Goal: Task Accomplishment & Management: Manage account settings

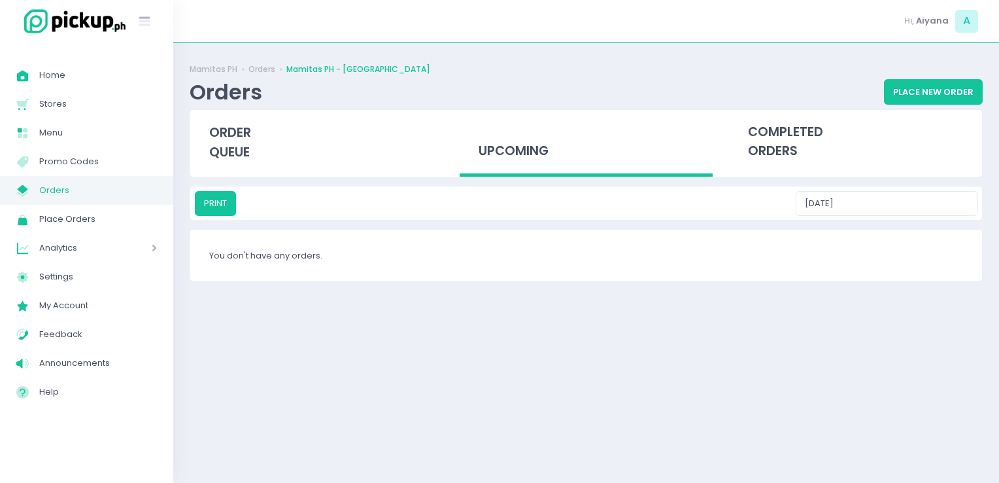
click at [167, 184] on link "My Store Created with Sketch. Orders" at bounding box center [86, 190] width 173 height 29
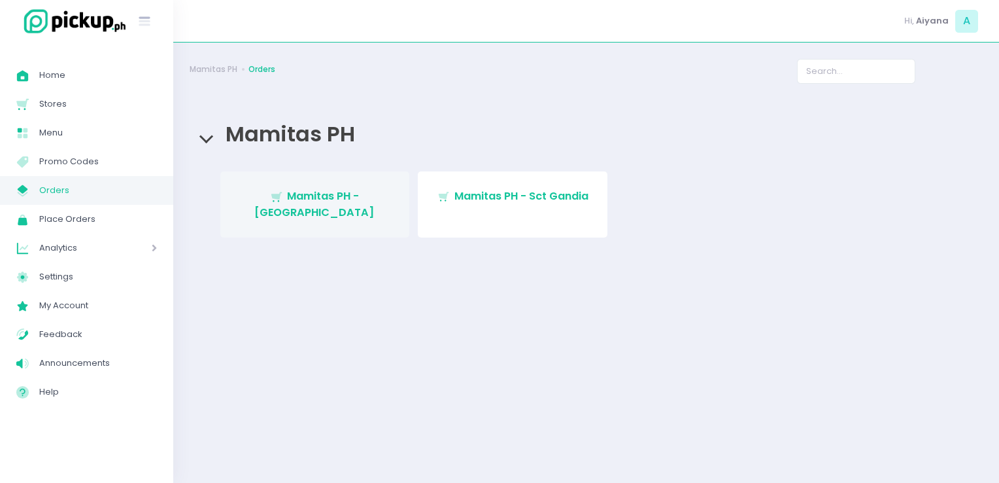
click at [314, 196] on span "Mamitas PH - [GEOGRAPHIC_DATA]" at bounding box center [314, 203] width 120 height 31
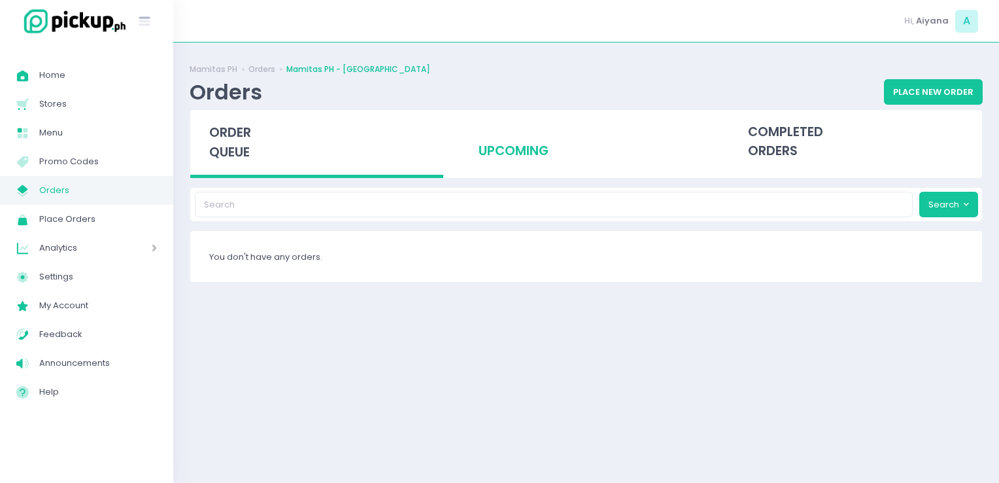
click at [557, 129] on div "upcoming" at bounding box center [586, 142] width 253 height 64
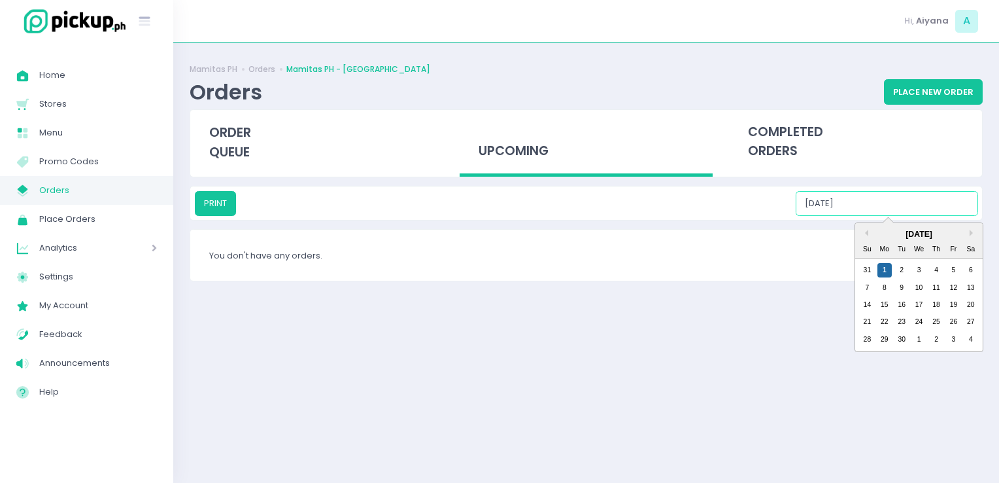
click at [884, 197] on input "[DATE]" at bounding box center [887, 203] width 182 height 25
click at [900, 273] on div "2" at bounding box center [902, 270] width 14 height 14
click at [923, 197] on input "[DATE]" at bounding box center [887, 203] width 182 height 25
click at [918, 267] on div "3" at bounding box center [919, 270] width 14 height 14
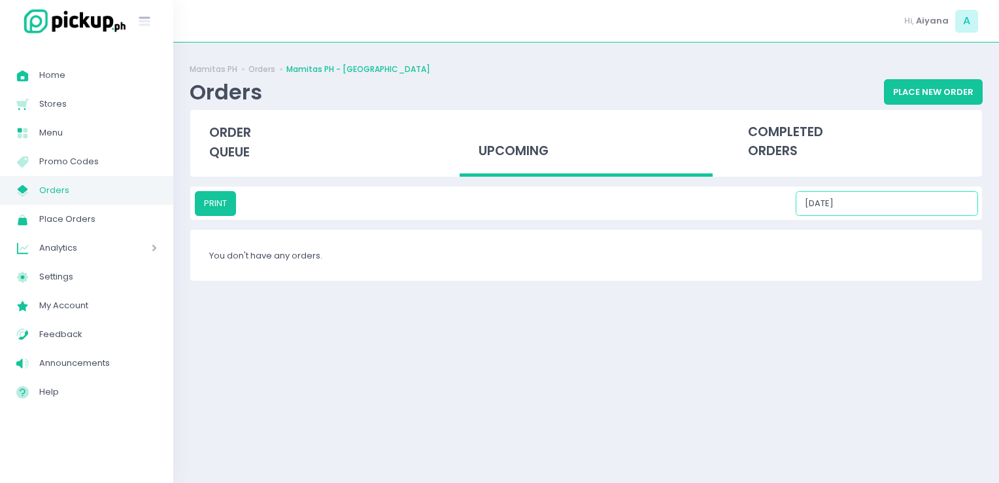
click at [942, 204] on input "[DATE]" at bounding box center [887, 203] width 182 height 25
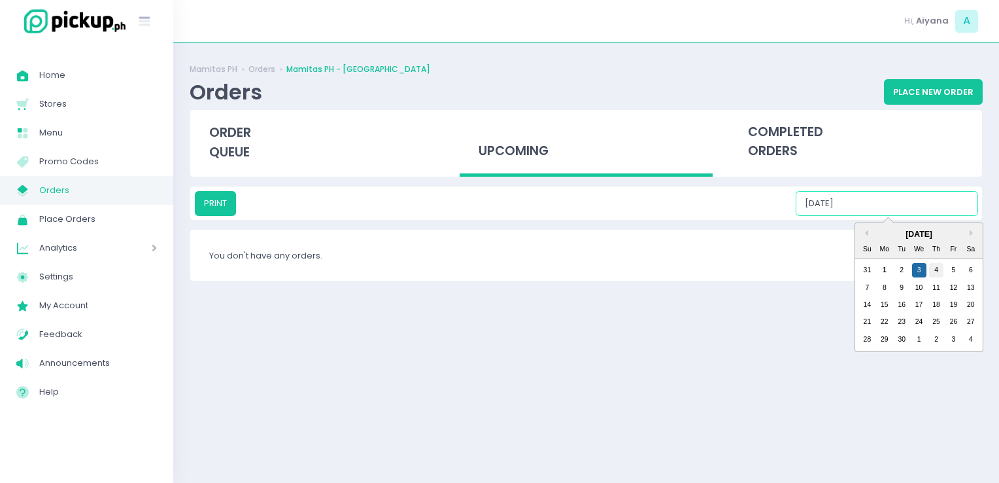
click at [934, 265] on div "4" at bounding box center [936, 270] width 14 height 14
type input "[DATE]"
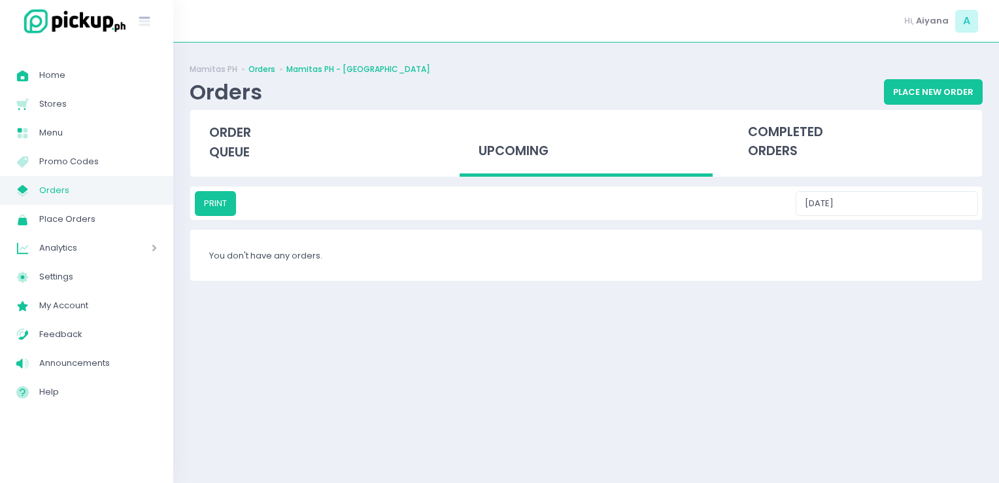
click at [267, 75] on link "Orders" at bounding box center [261, 69] width 27 height 12
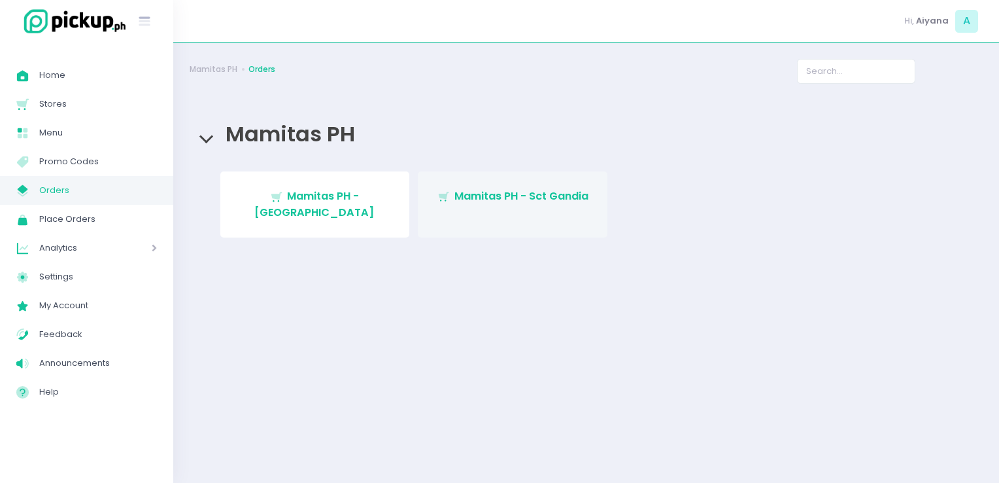
click at [454, 209] on link "Stockholm-icons / Shopping / Cart1 Created with Sketch. Mamitas PH - Sct Gandia" at bounding box center [513, 204] width 190 height 66
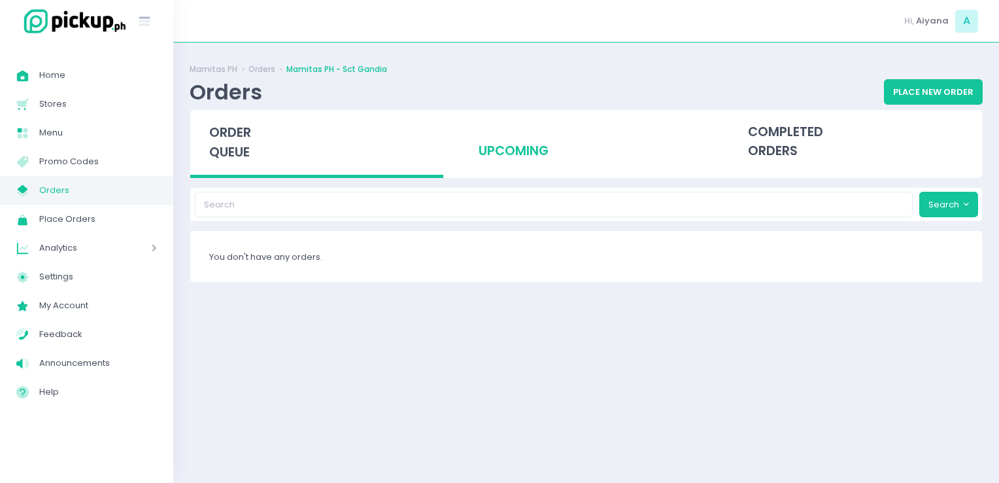
click at [529, 145] on div "upcoming" at bounding box center [586, 142] width 253 height 64
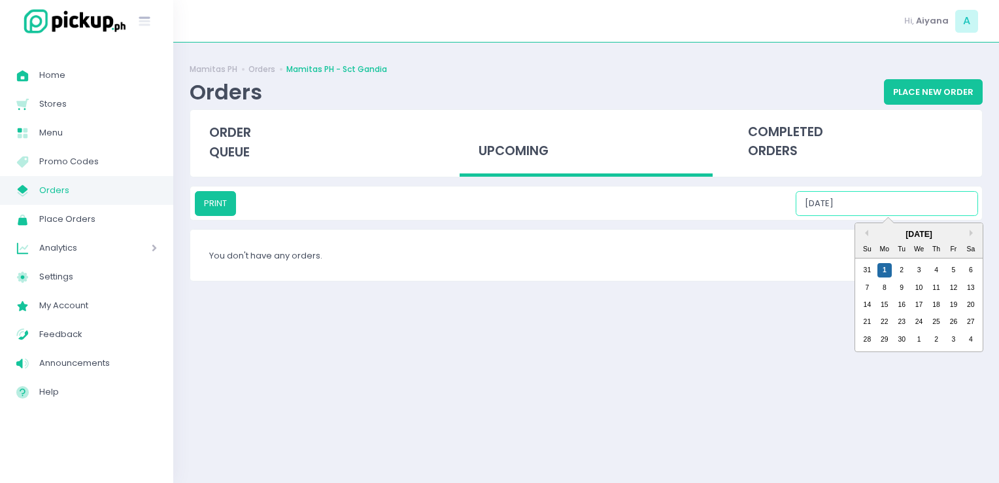
click at [930, 200] on input "[DATE]" at bounding box center [887, 203] width 182 height 25
click at [902, 272] on div "2" at bounding box center [902, 270] width 14 height 14
type input "[DATE]"
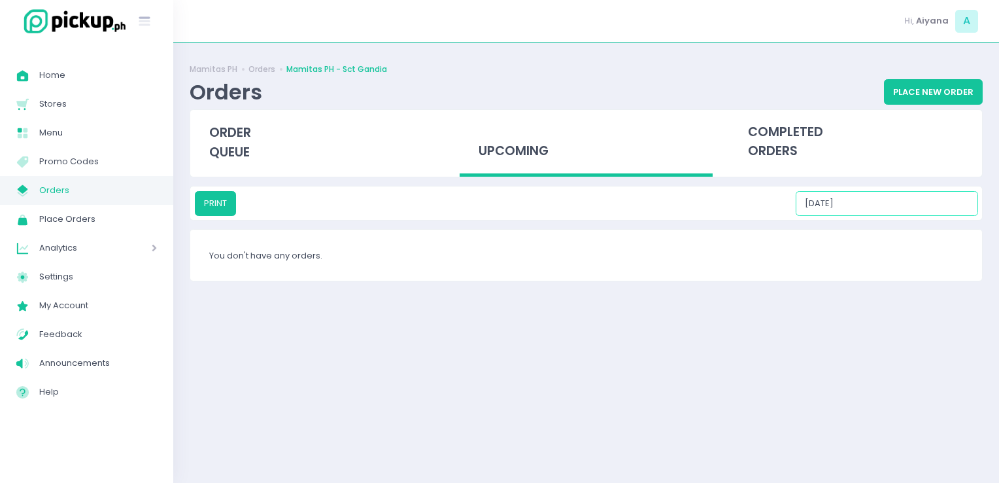
click at [889, 207] on input "[DATE]" at bounding box center [887, 203] width 182 height 25
click at [759, 332] on div "Mamitas PH Orders Mamitas PH - Sct Gandia Orders Place New Order order queue up…" at bounding box center [586, 262] width 826 height 407
